Goal: Task Accomplishment & Management: Use online tool/utility

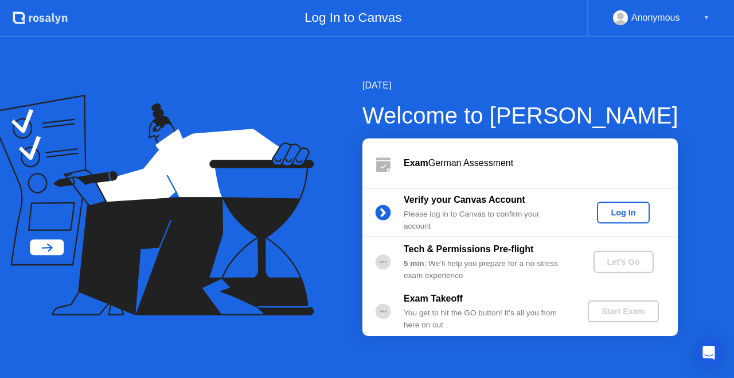
click at [633, 212] on div "Log In" at bounding box center [623, 212] width 43 height 9
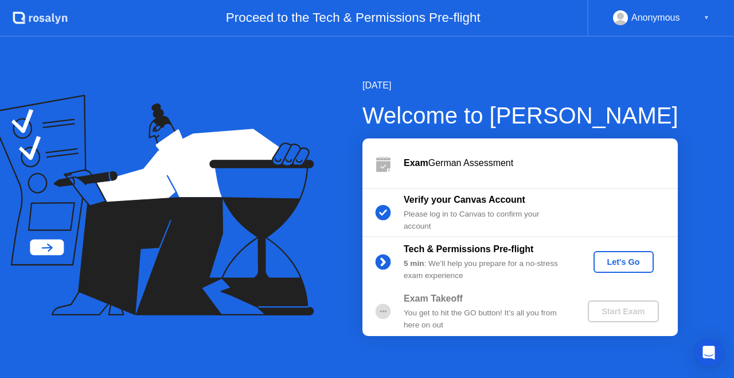
click at [611, 265] on div "Let's Go" at bounding box center [623, 261] width 51 height 9
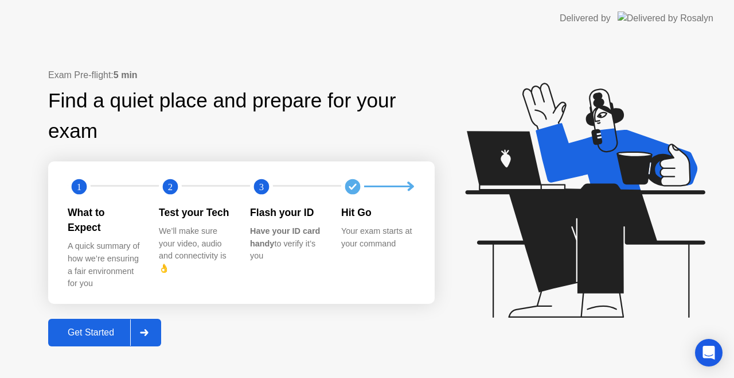
click at [104, 318] on button "Get Started" at bounding box center [104, 332] width 113 height 28
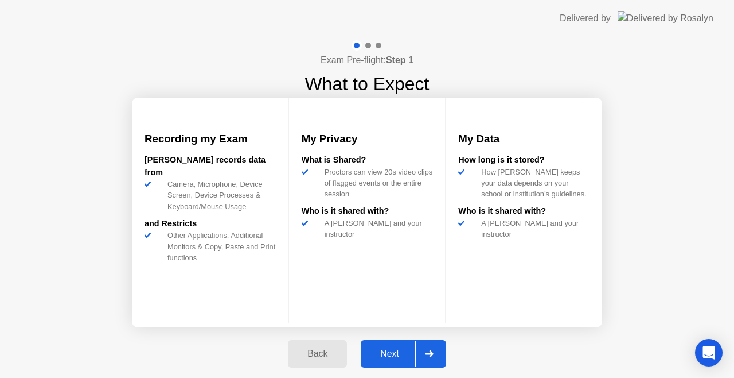
click at [410, 350] on div "Next" at bounding box center [389, 353] width 51 height 10
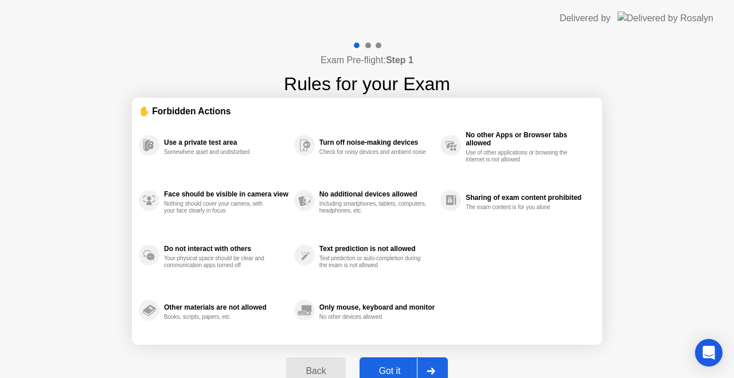
click at [400, 371] on div "Got it" at bounding box center [390, 371] width 54 height 10
select select "**********"
select select "*******"
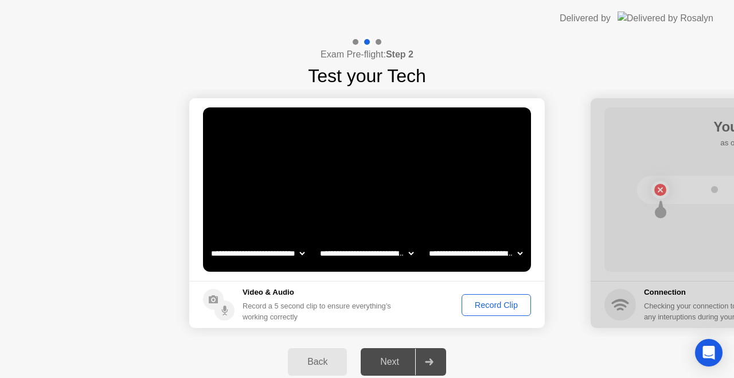
click at [488, 306] on div "Record Clip" at bounding box center [496, 304] width 61 height 9
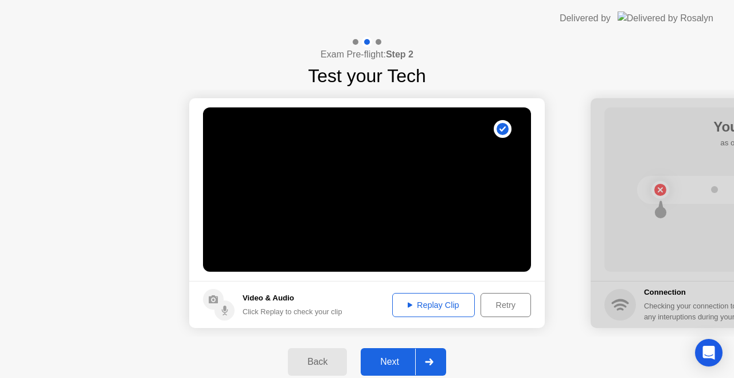
click at [414, 358] on div "Next" at bounding box center [389, 361] width 51 height 10
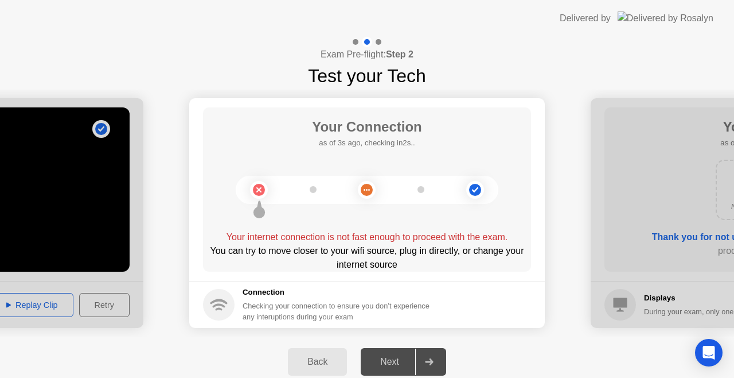
click at [502, 244] on div "You can try to move closer to your wifi source, plug in directly, or change you…" at bounding box center [367, 258] width 328 height 28
drag, startPoint x: 502, startPoint y: 244, endPoint x: 404, endPoint y: 357, distance: 148.9
click at [404, 357] on div "**********" at bounding box center [367, 212] width 734 height 350
click at [404, 357] on div "Next" at bounding box center [389, 361] width 51 height 10
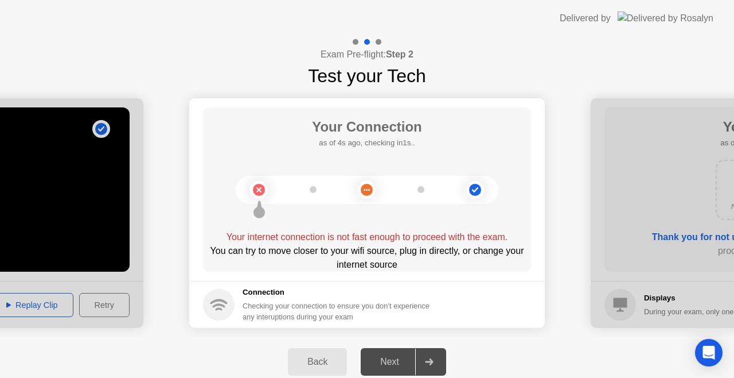
click at [404, 357] on div "Next" at bounding box center [389, 361] width 51 height 10
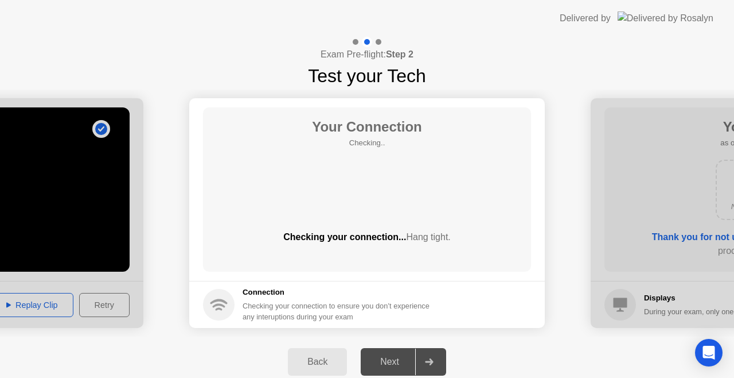
click at [404, 357] on div "Next" at bounding box center [389, 361] width 51 height 10
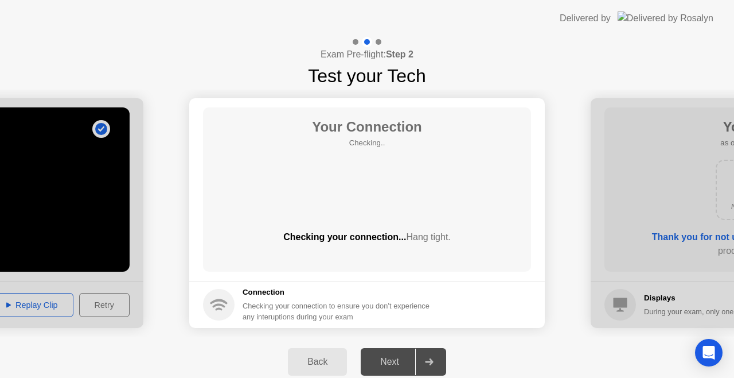
click at [404, 357] on div "Next" at bounding box center [389, 361] width 51 height 10
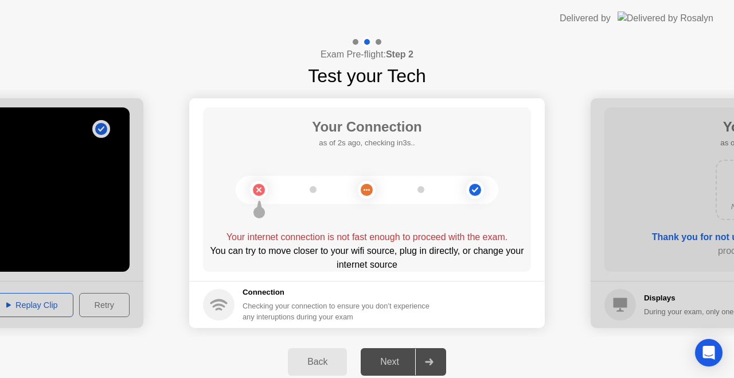
click at [404, 357] on div "Next" at bounding box center [389, 361] width 51 height 10
drag, startPoint x: 404, startPoint y: 357, endPoint x: 414, endPoint y: 295, distance: 62.8
click at [414, 295] on div "**********" at bounding box center [367, 212] width 734 height 350
click at [414, 295] on h5 "Connection" at bounding box center [340, 291] width 194 height 11
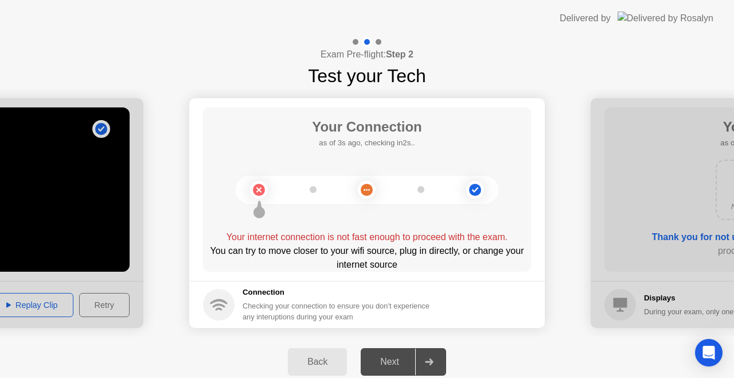
click at [414, 295] on h5 "Connection" at bounding box center [340, 291] width 194 height 11
click at [402, 270] on div "You can try to move closer to your wifi source, plug in directly, or change you…" at bounding box center [367, 258] width 328 height 28
click at [226, 297] on circle at bounding box center [219, 305] width 32 height 32
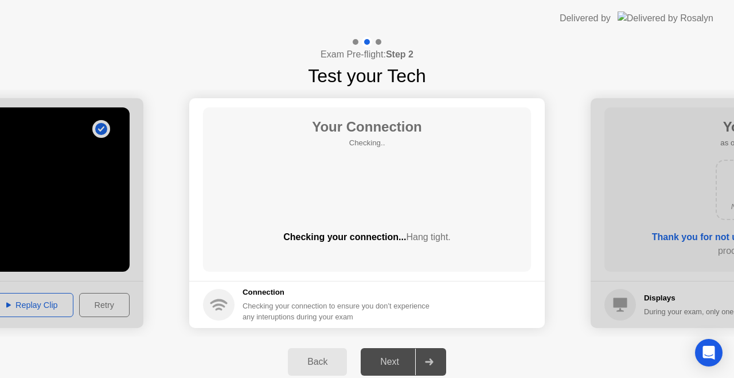
click at [226, 297] on circle at bounding box center [219, 305] width 32 height 32
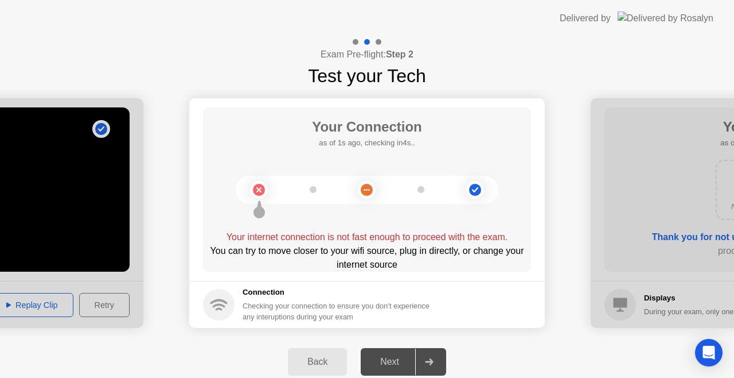
click at [215, 302] on icon at bounding box center [219, 300] width 17 height 5
drag, startPoint x: 215, startPoint y: 302, endPoint x: 265, endPoint y: 301, distance: 50.5
click at [265, 301] on div "Connection Checking your connection to ensure you don’t experience any interupt…" at bounding box center [320, 304] width 234 height 36
click at [265, 301] on div "Checking your connection to ensure you don’t experience any interuptions during…" at bounding box center [340, 311] width 194 height 22
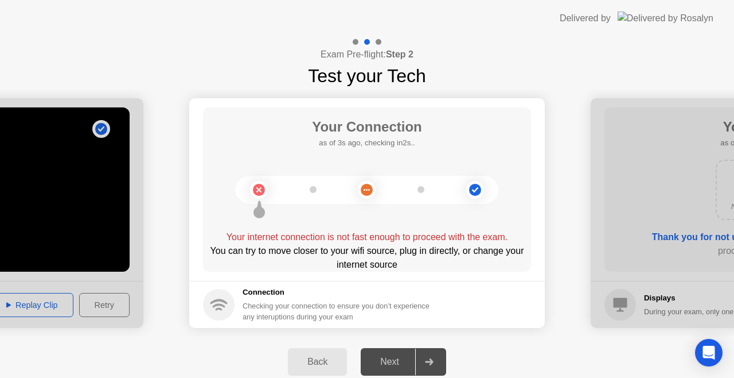
click at [265, 301] on div "Checking your connection to ensure you don’t experience any interuptions during…" at bounding box center [340, 311] width 194 height 22
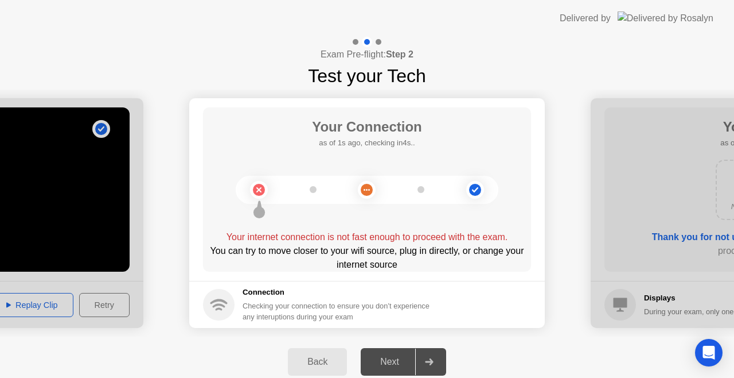
click at [265, 301] on div "Checking your connection to ensure you don’t experience any interuptions during…" at bounding box center [340, 311] width 194 height 22
click at [213, 309] on circle at bounding box center [219, 305] width 32 height 32
drag, startPoint x: 213, startPoint y: 309, endPoint x: 235, endPoint y: 301, distance: 23.2
click at [235, 301] on div "Connection Checking your connection to ensure you don’t experience any interupt…" at bounding box center [320, 304] width 234 height 36
click at [257, 293] on h5 "Connection" at bounding box center [340, 291] width 194 height 11
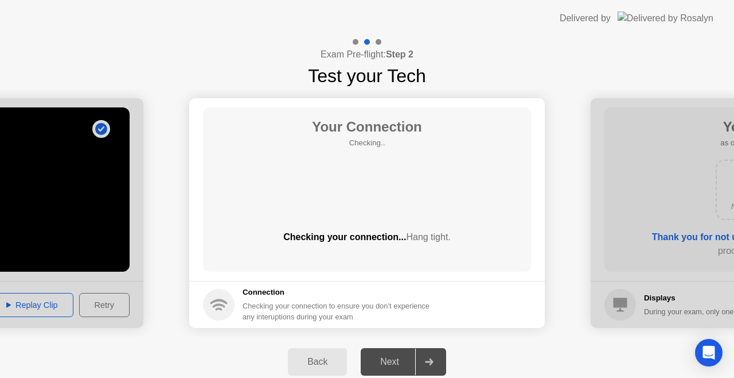
click at [257, 293] on h5 "Connection" at bounding box center [340, 291] width 194 height 11
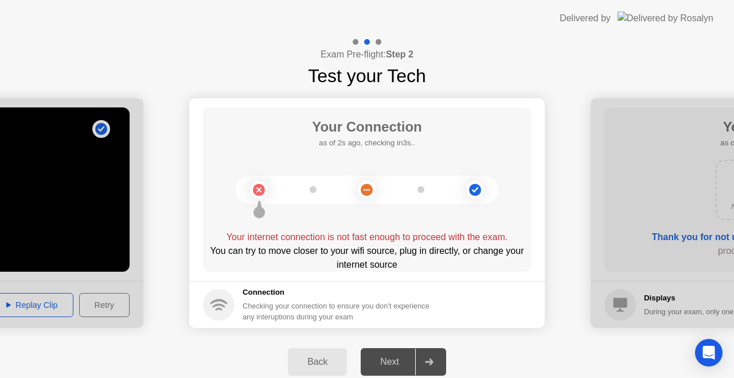
click at [278, 306] on div "Checking your connection to ensure you don’t experience any interuptions during…" at bounding box center [340, 311] width 194 height 22
click at [278, 309] on div "Checking your connection to ensure you don’t experience any interuptions during…" at bounding box center [340, 311] width 194 height 22
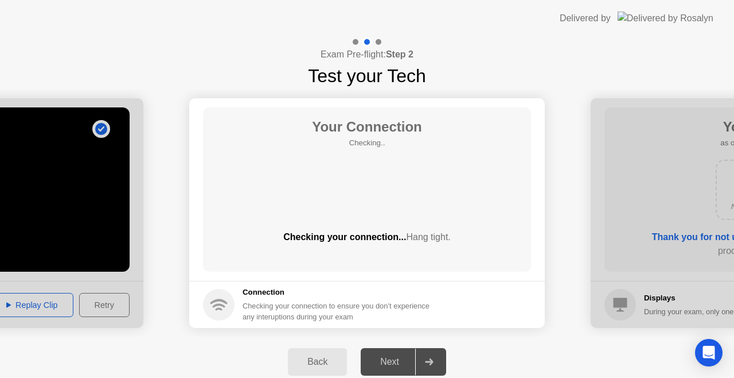
click at [394, 234] on div "Checking your connection... Hang tight." at bounding box center [367, 237] width 328 height 14
click at [413, 236] on span "Hang tight." at bounding box center [428, 237] width 44 height 10
click at [436, 364] on div at bounding box center [429, 361] width 28 height 26
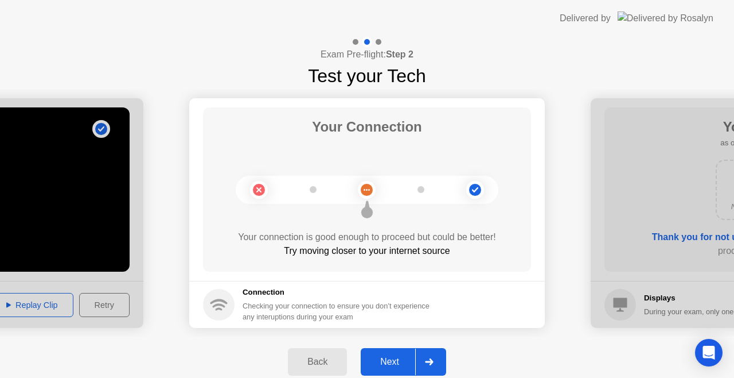
click at [436, 364] on div at bounding box center [429, 361] width 28 height 26
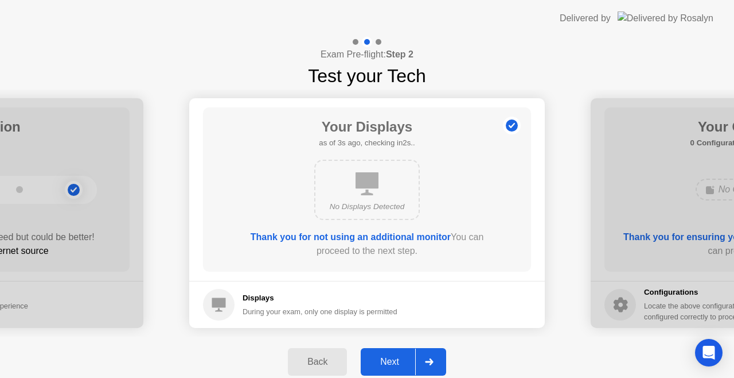
click at [436, 364] on div at bounding box center [429, 361] width 28 height 26
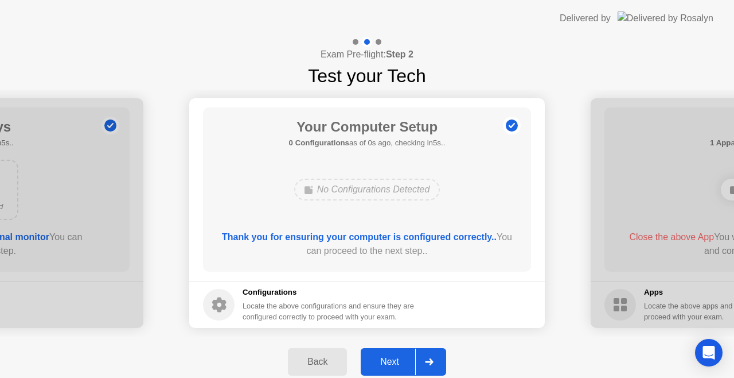
click at [436, 364] on div at bounding box center [429, 361] width 28 height 26
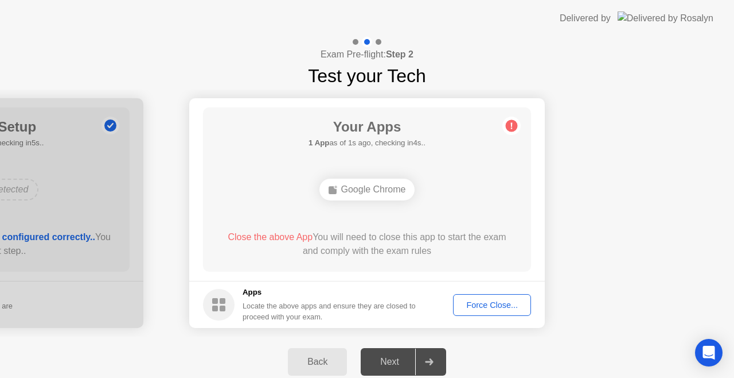
click at [500, 300] on div "Force Close..." at bounding box center [492, 304] width 70 height 9
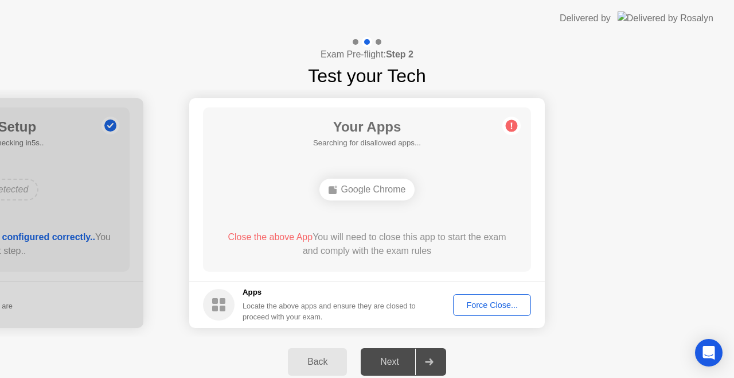
click at [500, 306] on div "Force Close..." at bounding box center [492, 304] width 70 height 9
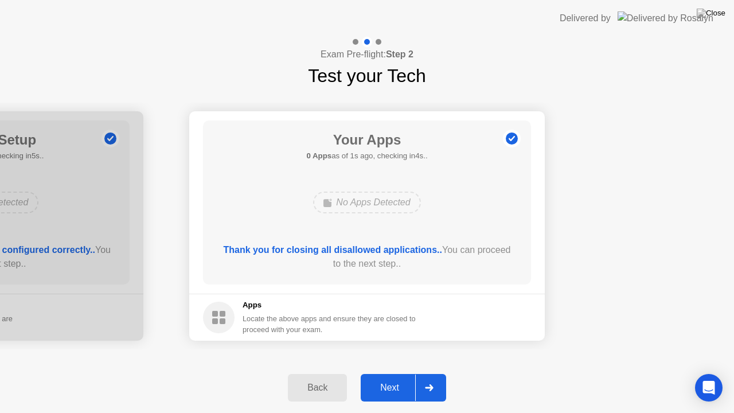
click at [402, 377] on button "Next" at bounding box center [403, 388] width 85 height 28
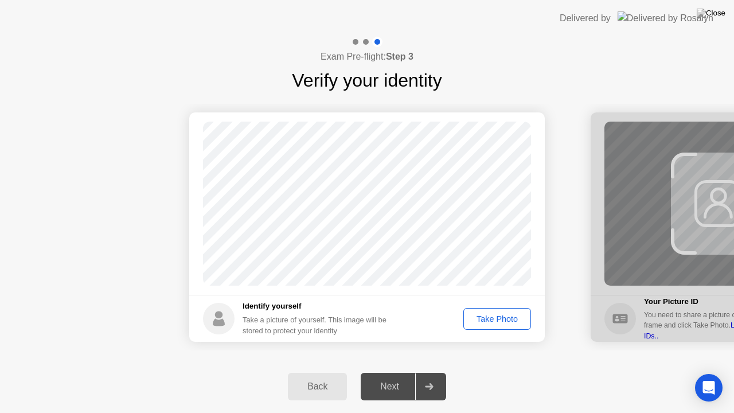
click at [506, 320] on div "Take Photo" at bounding box center [498, 318] width 60 height 9
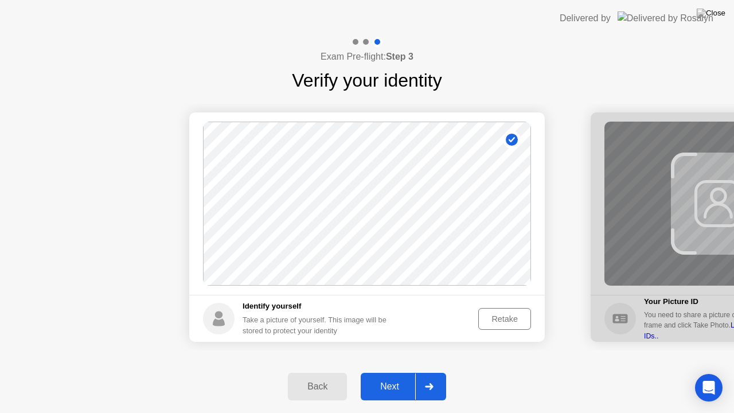
click at [428, 377] on icon at bounding box center [429, 386] width 9 height 7
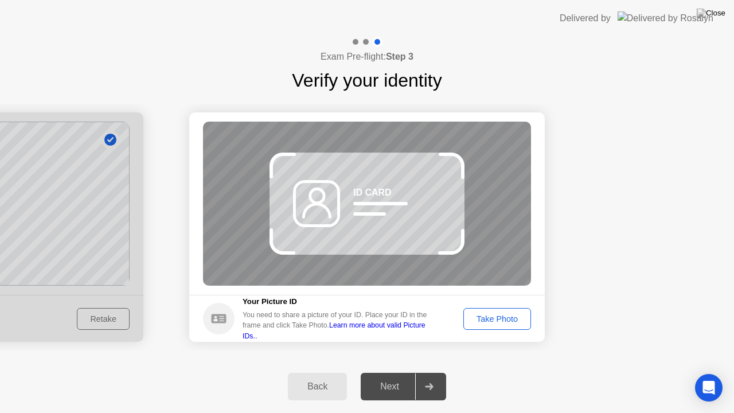
click at [503, 319] on div "Take Photo" at bounding box center [498, 318] width 60 height 9
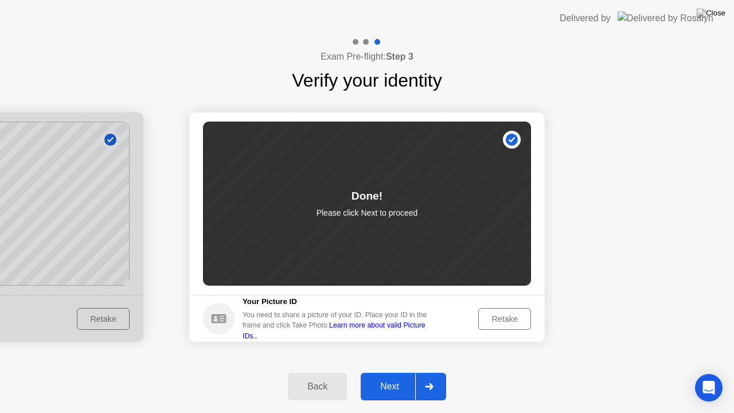
click at [428, 377] on icon at bounding box center [429, 386] width 9 height 7
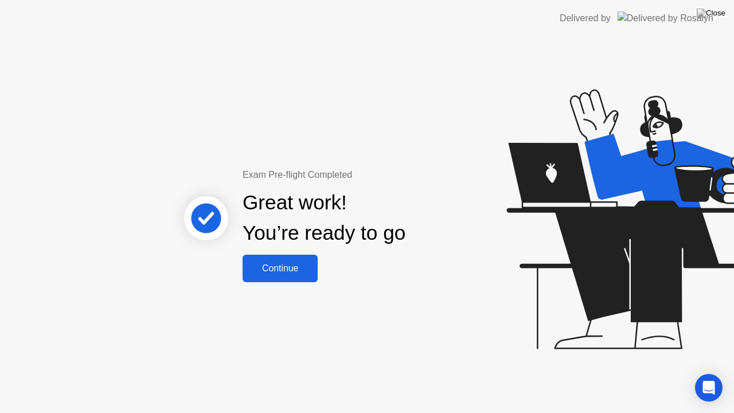
click at [303, 267] on div "Continue" at bounding box center [280, 268] width 68 height 10
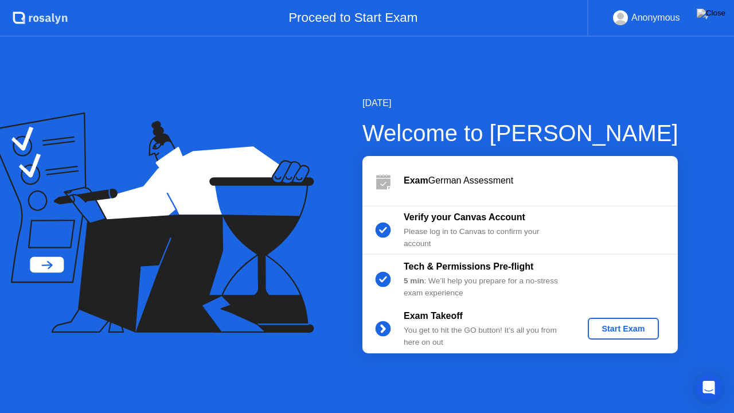
click at [627, 325] on div "Start Exam" at bounding box center [623, 328] width 61 height 9
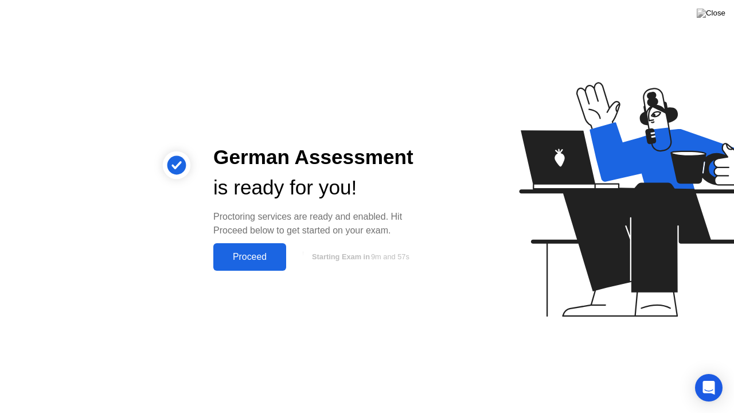
click at [266, 259] on div "Proceed" at bounding box center [250, 257] width 66 height 10
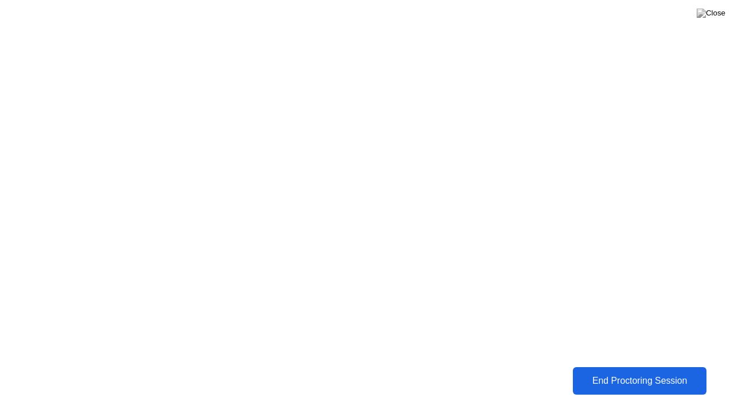
click at [600, 377] on div "End Proctoring Session" at bounding box center [640, 381] width 127 height 10
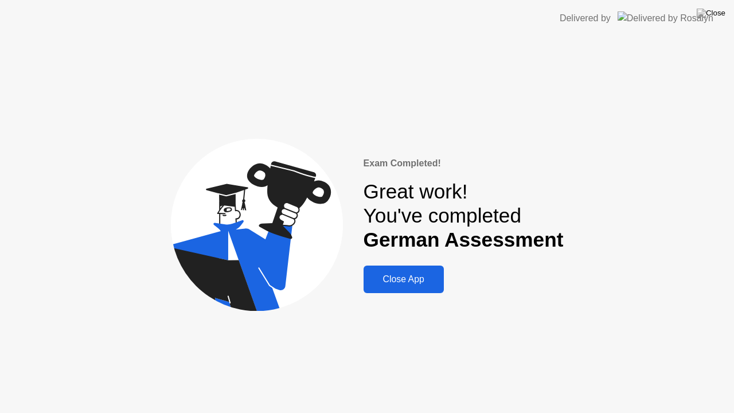
click at [421, 267] on button "Close App" at bounding box center [404, 280] width 80 height 28
